Goal: Information Seeking & Learning: Learn about a topic

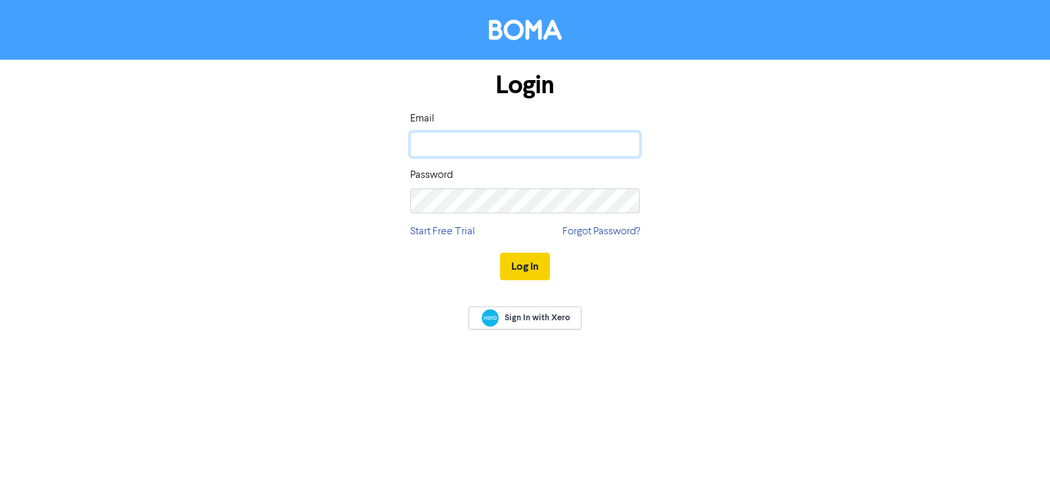
type input "[PERSON_NAME][EMAIL_ADDRESS][DOMAIN_NAME]"
click at [525, 263] on button "Log In" at bounding box center [525, 267] width 50 height 28
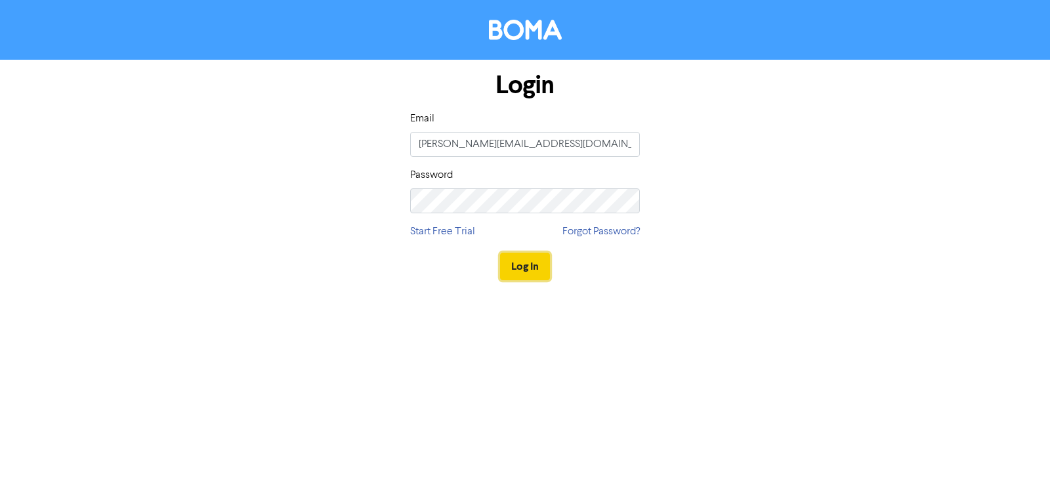
click at [532, 267] on button "Log In" at bounding box center [525, 267] width 50 height 28
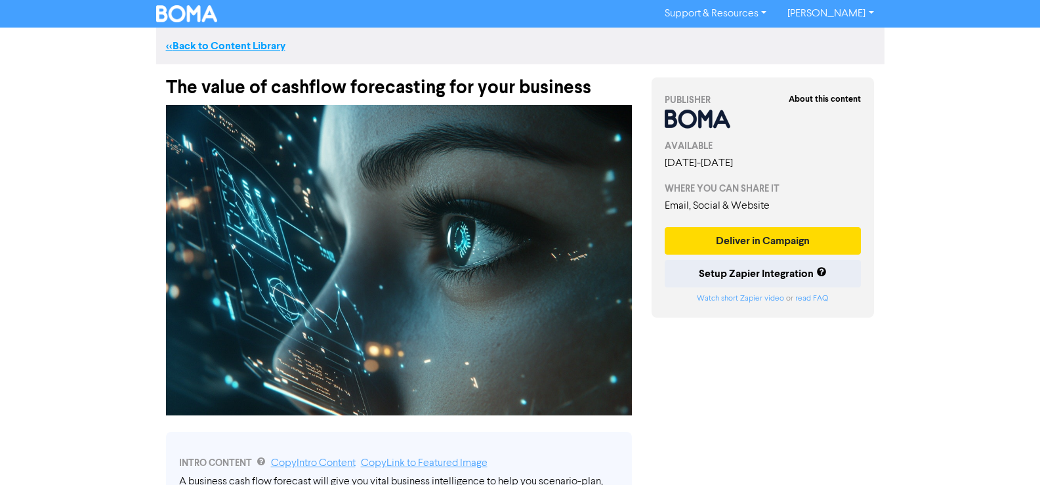
click at [219, 46] on link "<< Back to Content Library" at bounding box center [225, 45] width 119 height 13
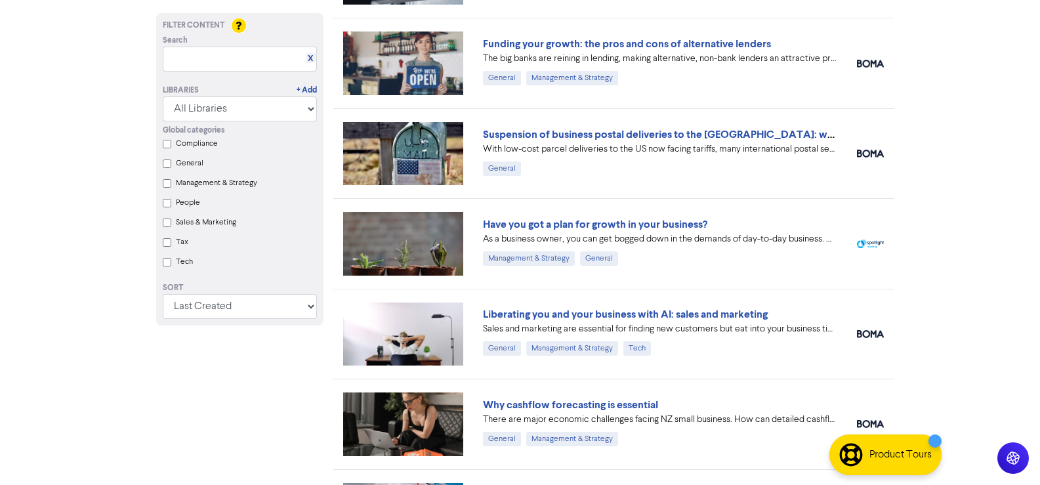
scroll to position [656, 0]
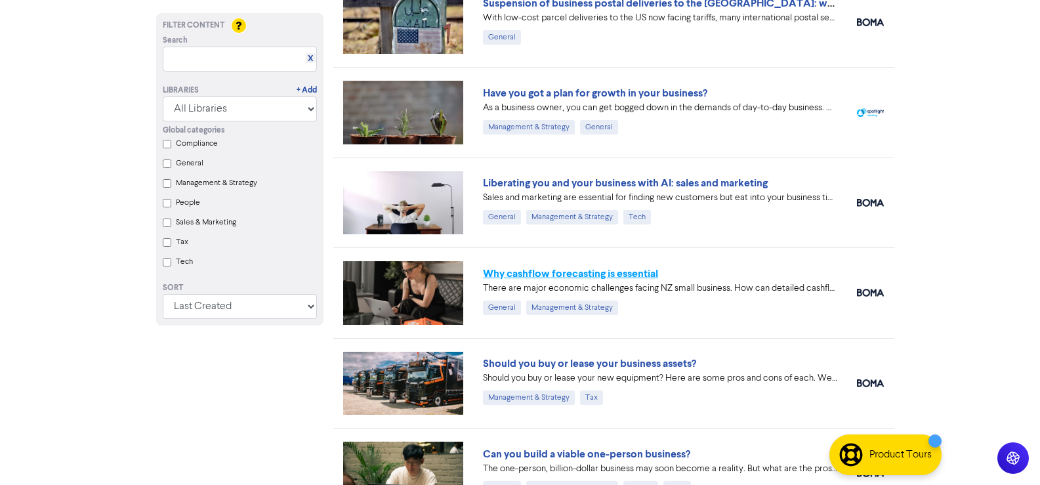
click at [563, 273] on link "Why cashflow forecasting is essential" at bounding box center [570, 273] width 175 height 13
